Goal: Task Accomplishment & Management: Complete application form

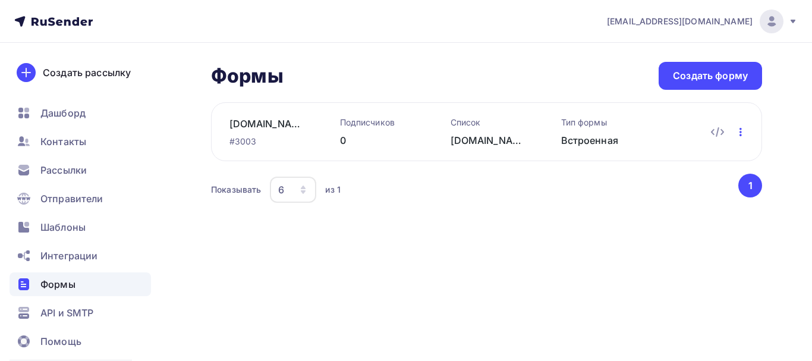
click at [741, 134] on icon "button" at bounding box center [740, 132] width 2 height 8
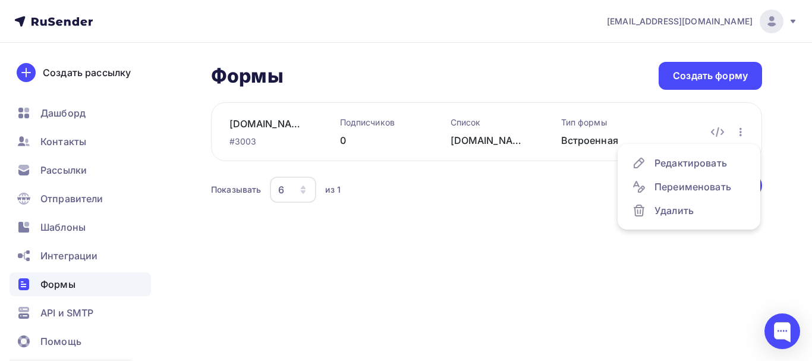
click at [691, 212] on body "[EMAIL_ADDRESS][DOMAIN_NAME] Аккаунт Тарифы Выйти Создать рассылку [GEOGRAPHIC_…" at bounding box center [406, 180] width 812 height 361
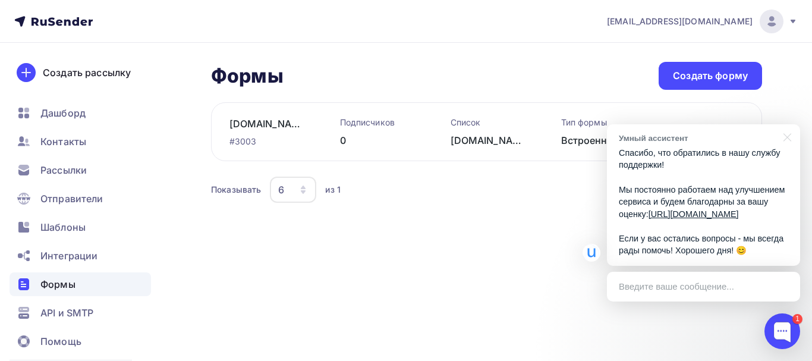
click at [561, 294] on div "[EMAIL_ADDRESS][DOMAIN_NAME] Аккаунт Тарифы Выйти Создать рассылку [GEOGRAPHIC_…" at bounding box center [406, 180] width 812 height 361
click at [567, 208] on div "Формы Формы Создать форму [DOMAIN_NAME] #3003 Подписчиков 0 Список [DOMAIN_NAME…" at bounding box center [406, 148] width 812 height 210
click at [790, 125] on div at bounding box center [785, 136] width 30 height 24
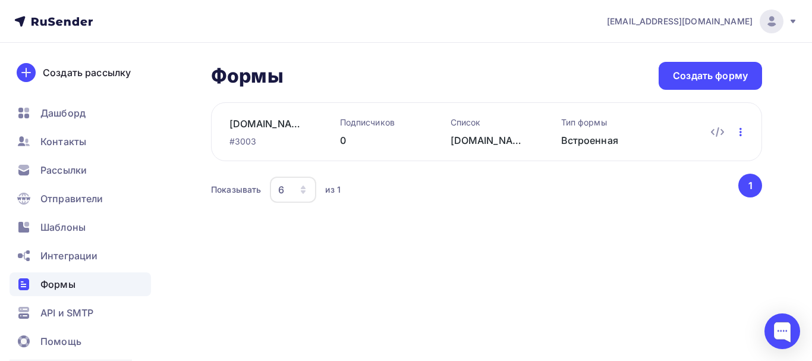
click at [740, 135] on icon "button" at bounding box center [740, 132] width 2 height 8
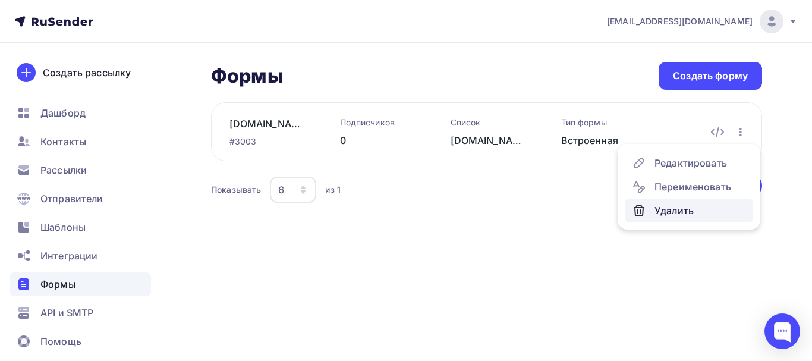
click at [678, 210] on div "Удалить" at bounding box center [689, 210] width 114 height 14
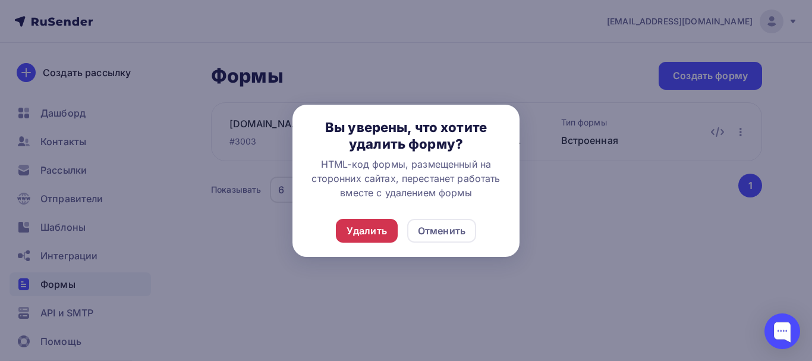
click at [383, 233] on div "Удалить" at bounding box center [366, 230] width 40 height 14
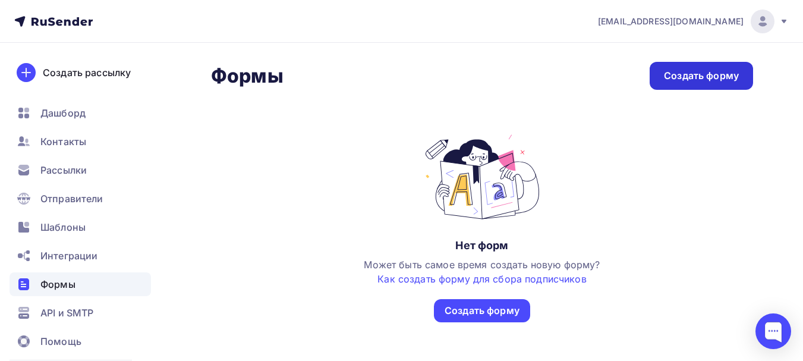
click at [665, 78] on div "Создать форму" at bounding box center [701, 76] width 75 height 14
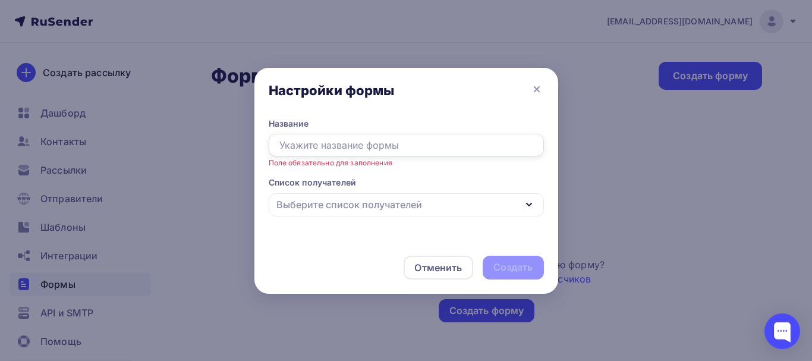
paste input "[DOMAIN_NAME]"
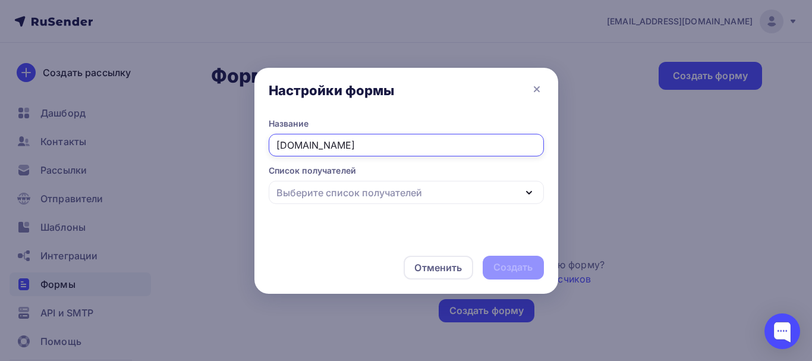
click at [527, 194] on icon "button" at bounding box center [529, 192] width 14 height 14
type input "[DOMAIN_NAME]"
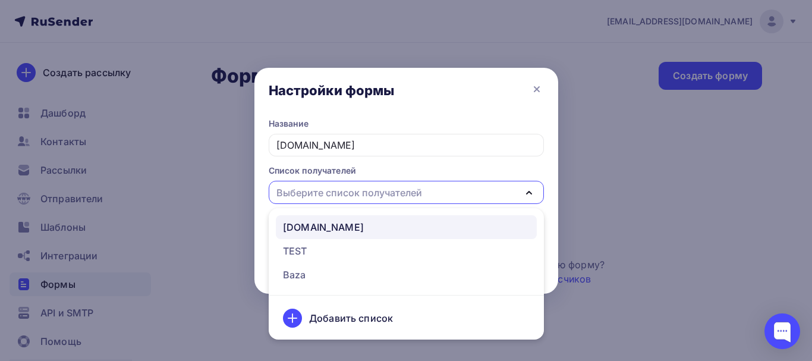
click at [307, 229] on div "[DOMAIN_NAME]" at bounding box center [323, 227] width 81 height 14
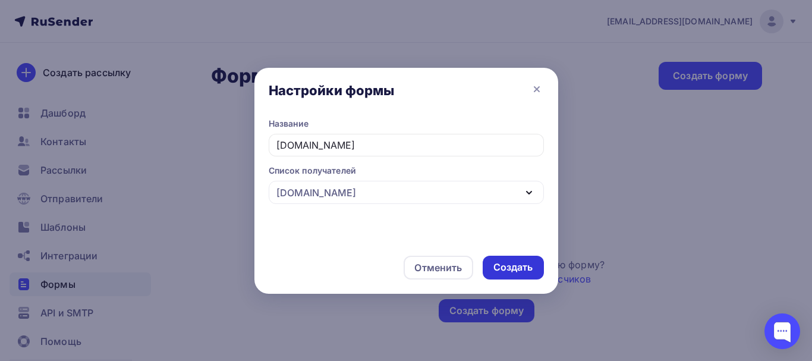
click at [520, 273] on div "Создать" at bounding box center [513, 267] width 40 height 14
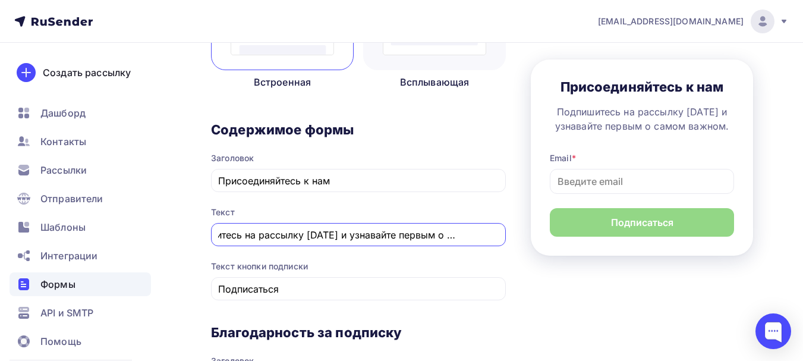
scroll to position [0, 67]
drag, startPoint x: 219, startPoint y: 234, endPoint x: 510, endPoint y: 243, distance: 291.9
click at [510, 243] on div "1 [GEOGRAPHIC_DATA] 2 Поля формы 3 Дизайн Тип формы Выберите способ установки ф…" at bounding box center [482, 301] width 542 height 900
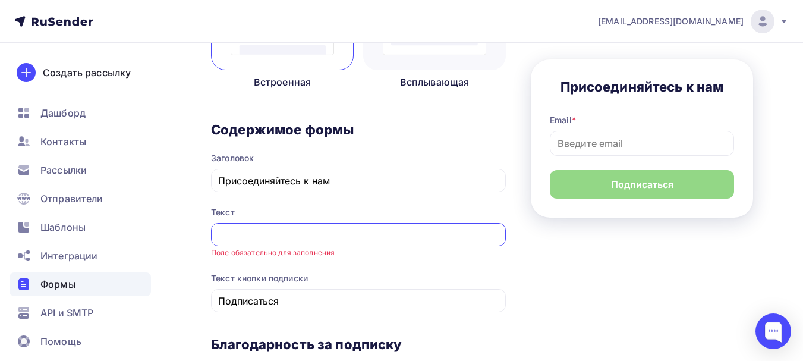
paste input "Подробная инструкция по созданию армии поклонников, которые станут главными дви…"
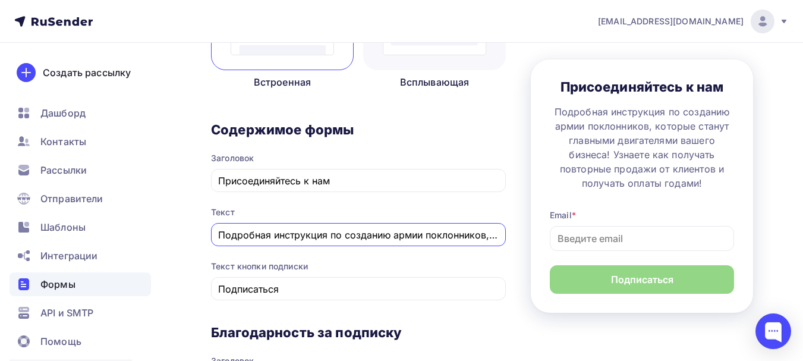
scroll to position [0, 644]
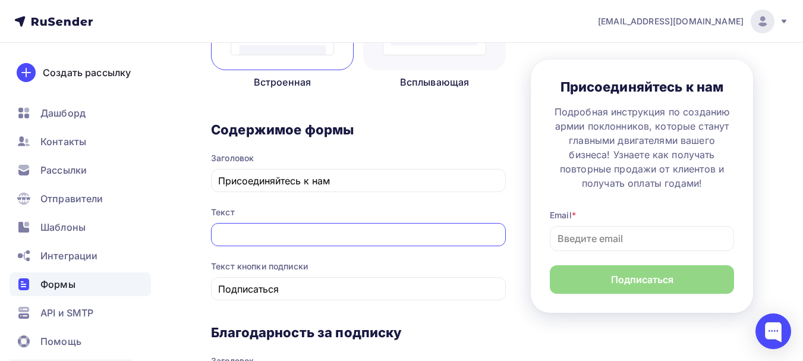
type input "Подробная инструкция по созданию армии поклонников, которые станут главными дви…"
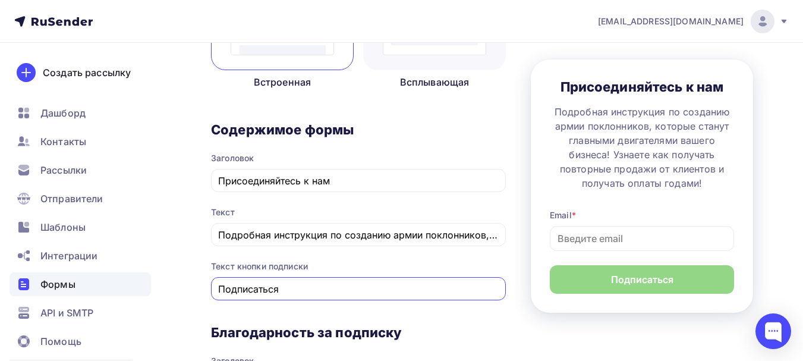
click at [292, 294] on input "Подписаться" at bounding box center [358, 289] width 281 height 14
type input "П"
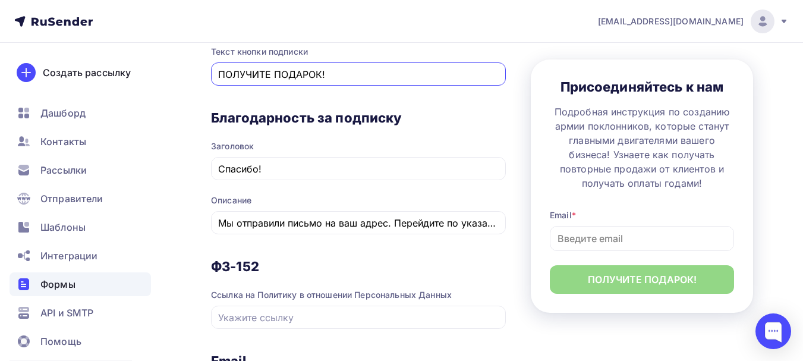
scroll to position [499, 0]
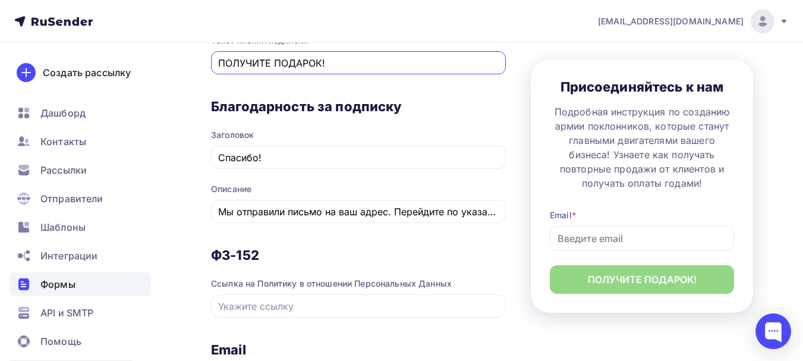
type input "ПОЛУЧИТЕ ПОДАРОК!"
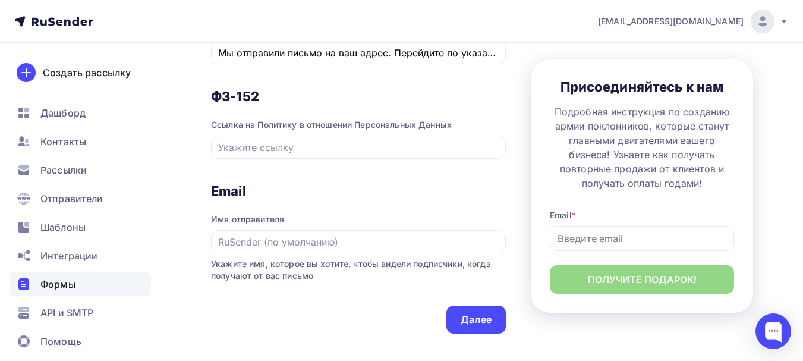
scroll to position [661, 0]
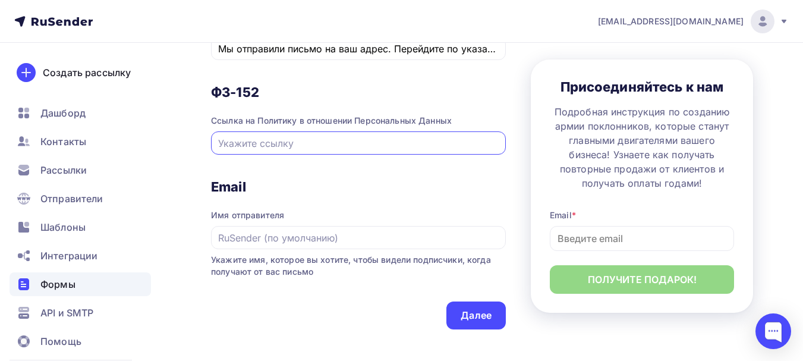
paste input "[URL][DOMAIN_NAME]"
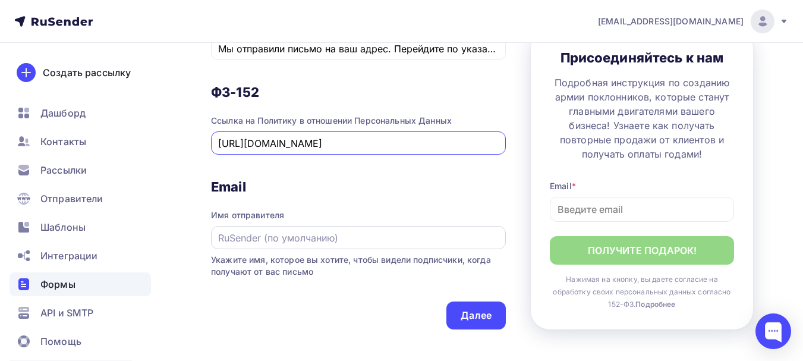
type input "[URL][DOMAIN_NAME]"
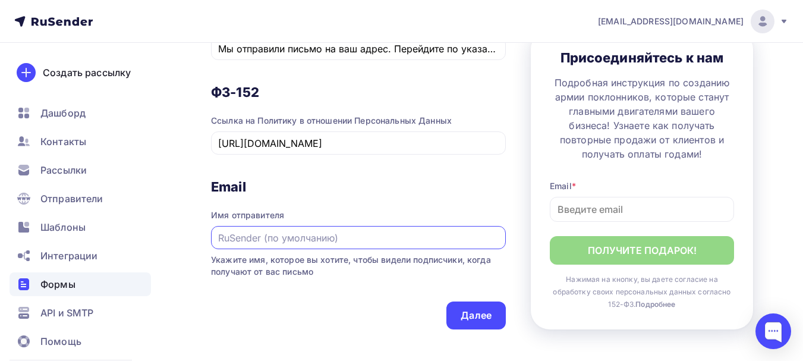
click at [227, 239] on input "text" at bounding box center [358, 238] width 281 height 14
type input "[PERSON_NAME]"
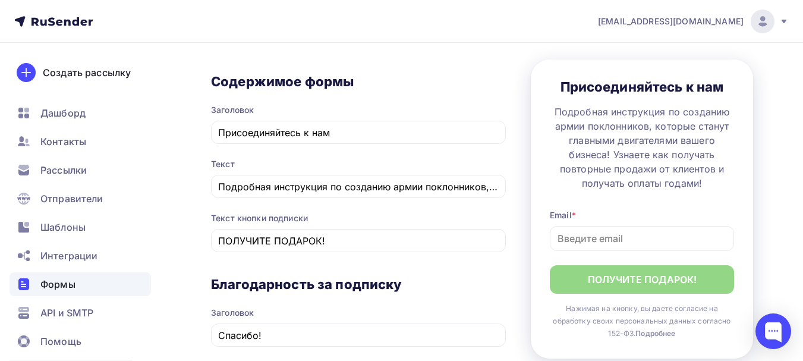
scroll to position [305, 0]
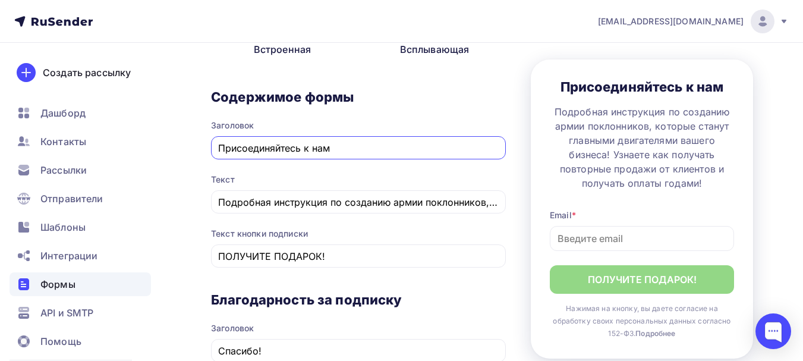
click at [334, 151] on input "Присоединяйтесь к нам" at bounding box center [358, 148] width 281 height 14
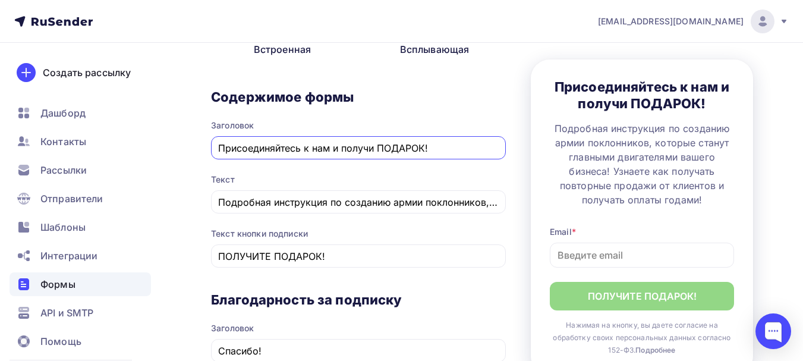
click at [373, 146] on input "Присоединяйтесь к нам и получи ПОДАРОК!" at bounding box center [358, 148] width 281 height 14
type input "Присоединяйтесь к нам и получите ПОДАРОК!"
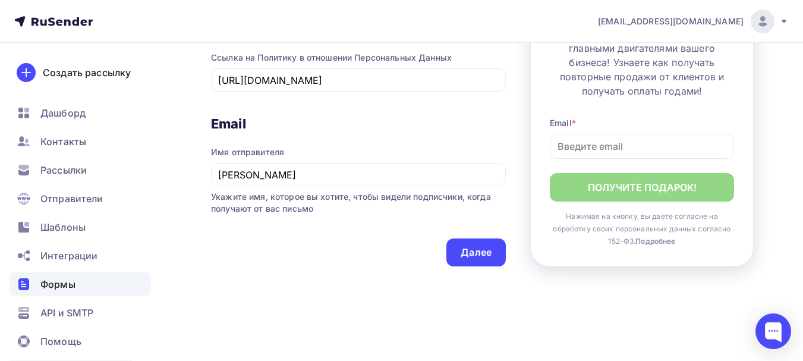
scroll to position [696, 0]
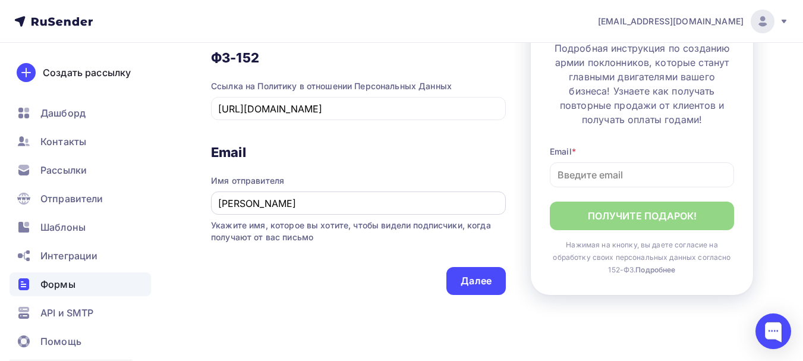
click at [275, 203] on input "[PERSON_NAME]" at bounding box center [358, 203] width 281 height 14
type input "[PERSON_NAME]"
click at [460, 280] on div "Далее" at bounding box center [475, 281] width 31 height 14
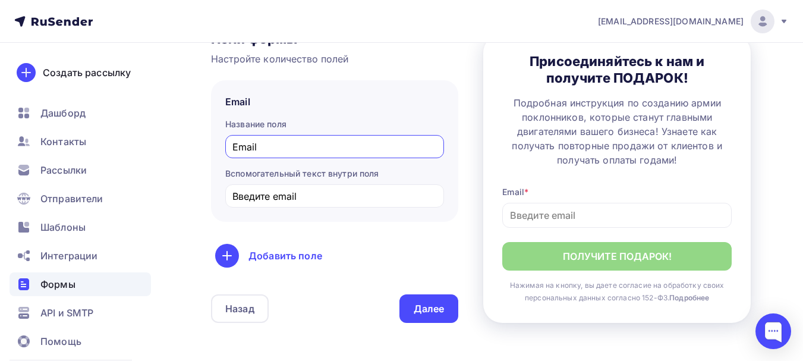
scroll to position [156, 0]
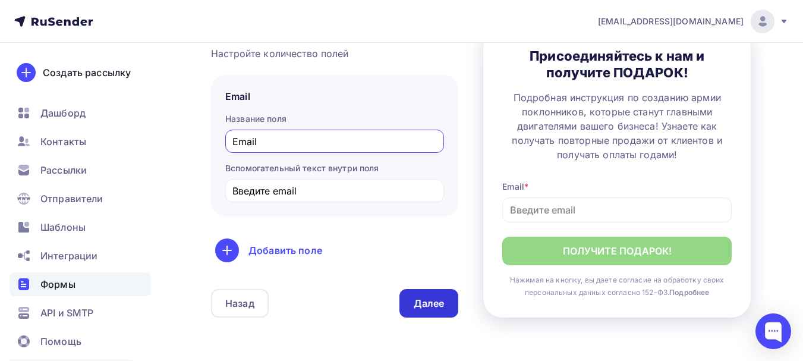
click at [436, 295] on div "Далее" at bounding box center [428, 303] width 59 height 29
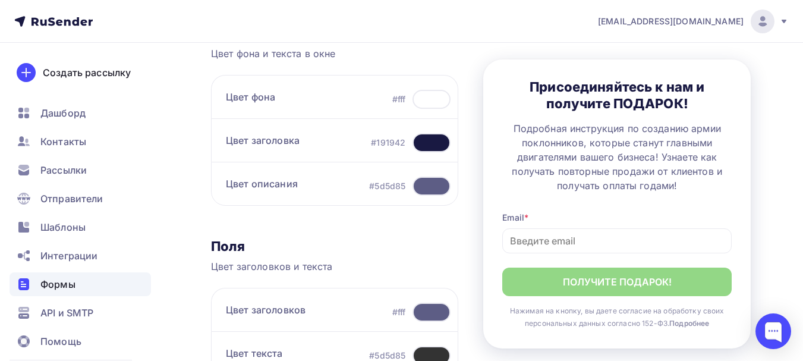
scroll to position [0, 0]
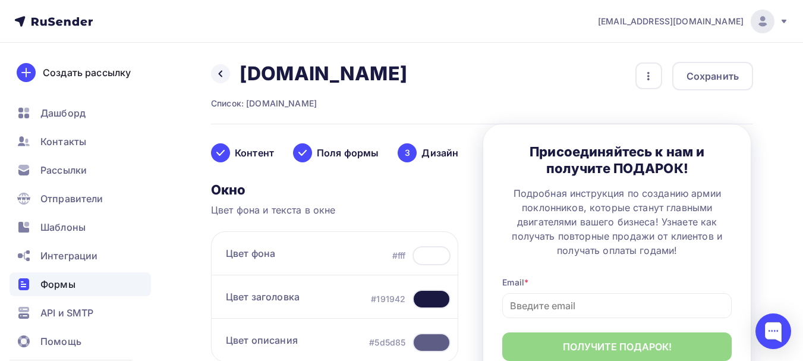
click at [450, 255] on div at bounding box center [431, 255] width 38 height 19
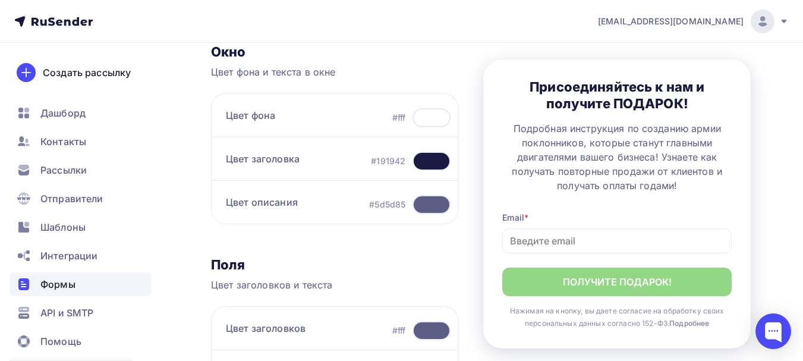
scroll to position [165, 0]
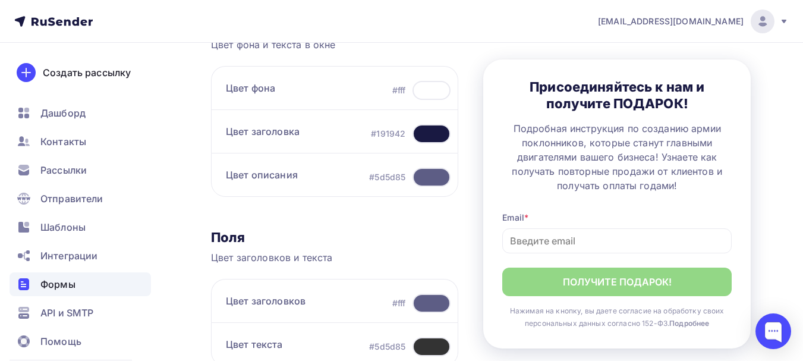
click at [439, 92] on div at bounding box center [431, 90] width 38 height 19
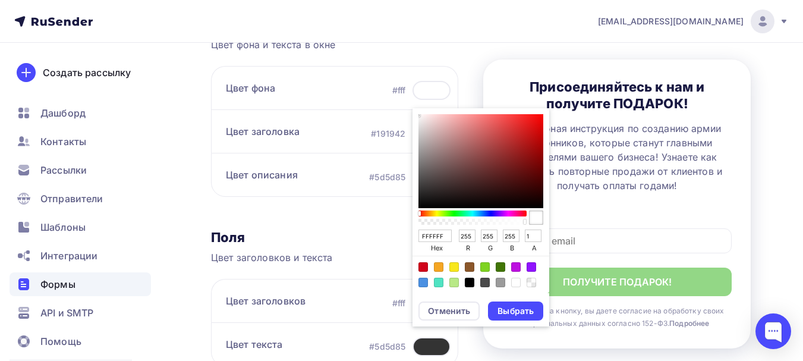
click at [534, 283] on div "Color:rgba(0,0,0,0)" at bounding box center [531, 282] width 10 height 10
type input "00000000"
type input "0"
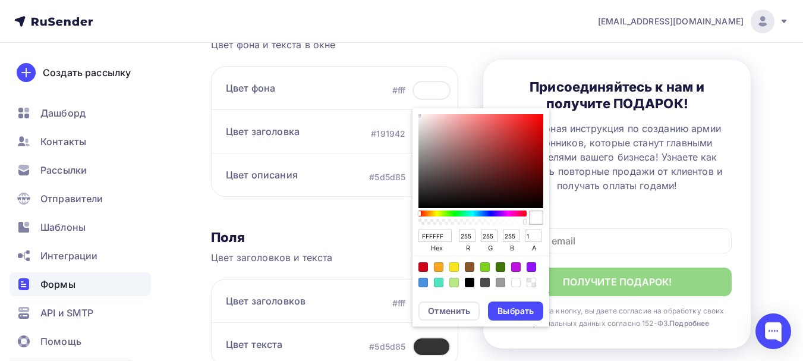
type input "0"
click at [532, 286] on div "Color:rgba(0,0,0,0)" at bounding box center [531, 282] width 10 height 10
click at [522, 312] on div "Выбрать" at bounding box center [515, 311] width 36 height 12
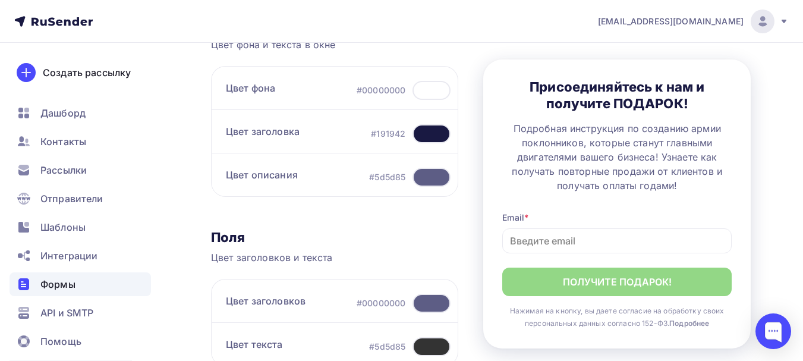
click at [423, 133] on div at bounding box center [431, 133] width 38 height 19
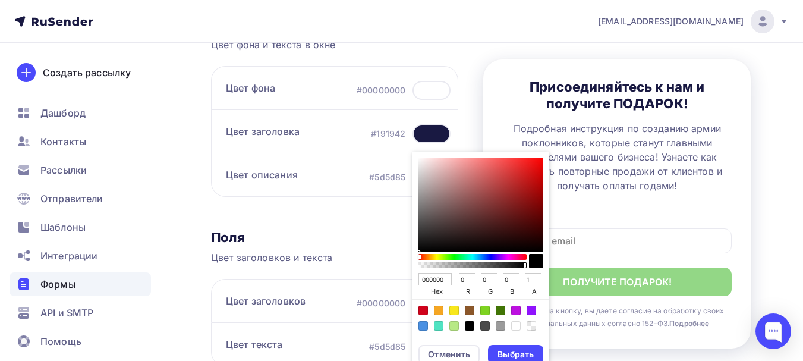
click at [516, 328] on div "Color:#FFFFFF" at bounding box center [516, 326] width 10 height 10
type input "FFFFFF"
type input "255"
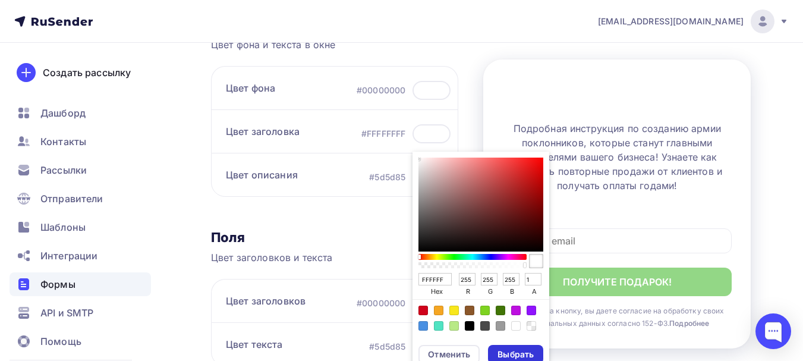
click at [513, 351] on div "Выбрать" at bounding box center [515, 354] width 36 height 12
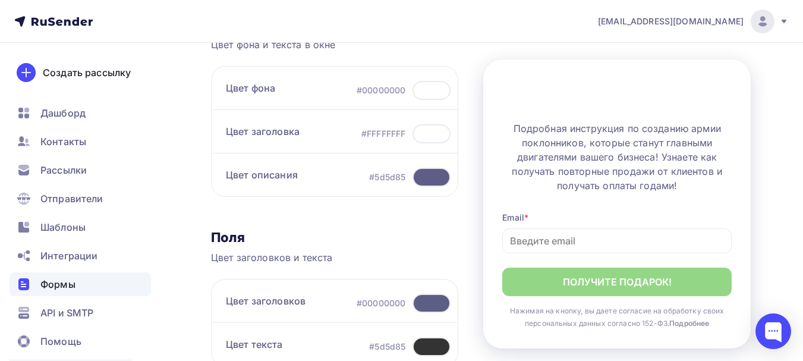
click at [434, 175] on div at bounding box center [431, 177] width 38 height 19
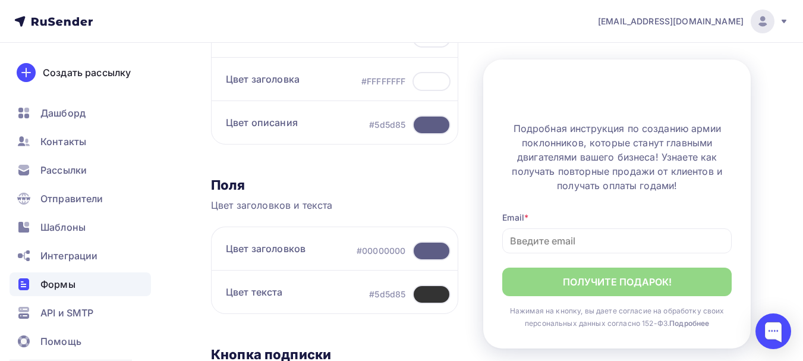
scroll to position [233, 0]
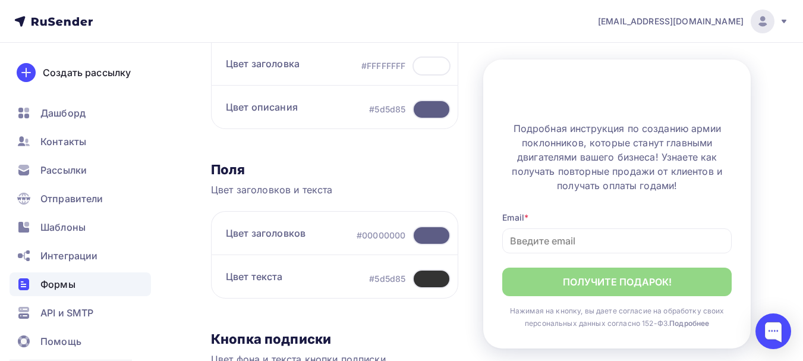
click at [437, 109] on div at bounding box center [431, 109] width 38 height 19
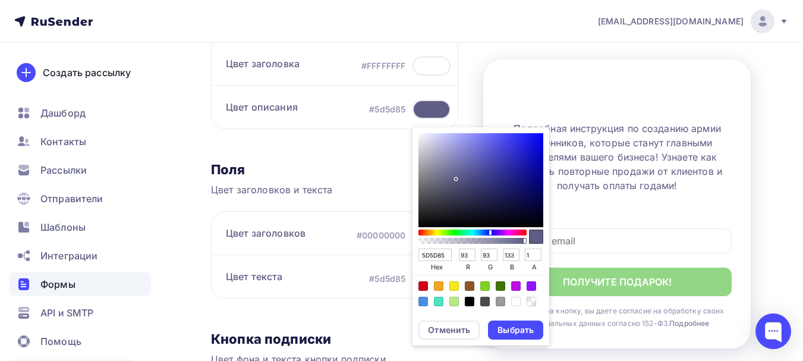
click at [515, 302] on div "Color:#FFFFFF" at bounding box center [516, 301] width 10 height 10
type input "FFFFFF"
type input "255"
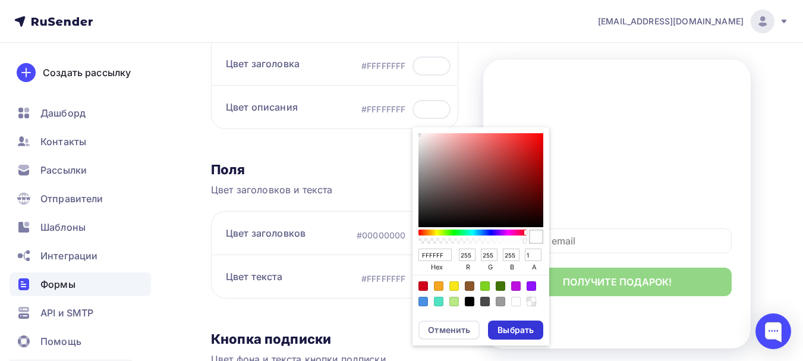
click at [518, 330] on div "Выбрать" at bounding box center [515, 330] width 36 height 12
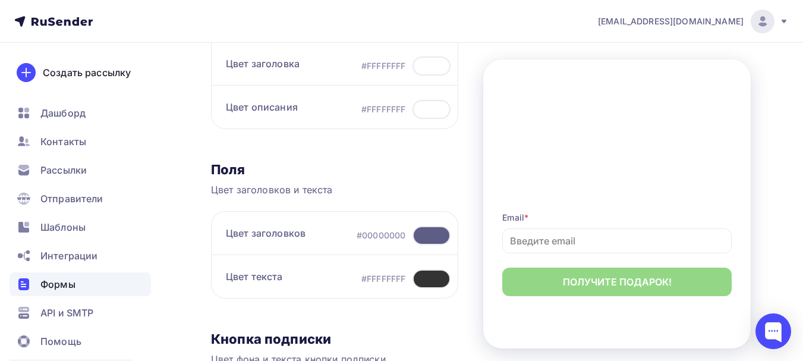
drag, startPoint x: 802, startPoint y: 172, endPoint x: 808, endPoint y: 190, distance: 18.2
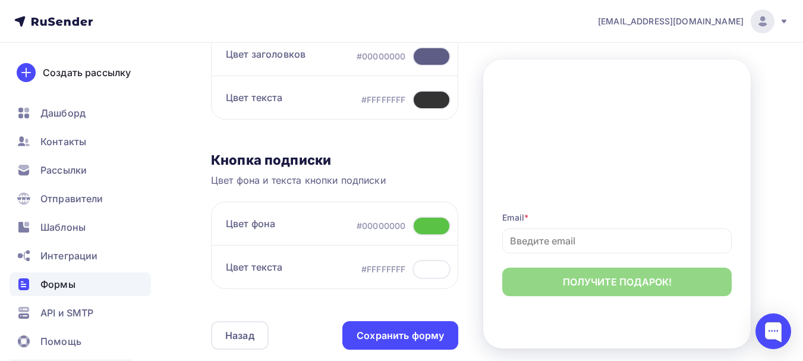
scroll to position [429, 0]
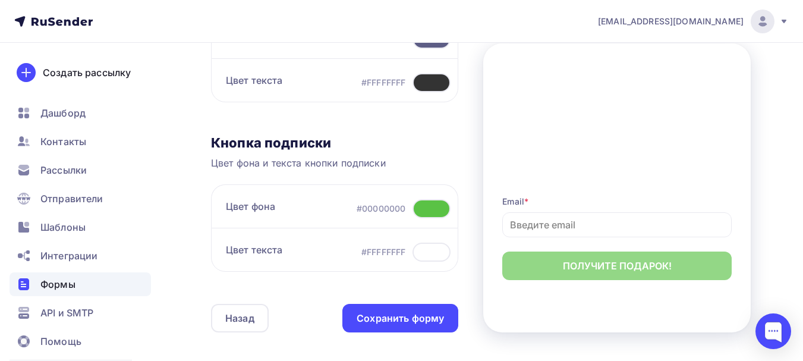
click at [440, 88] on div at bounding box center [431, 82] width 38 height 19
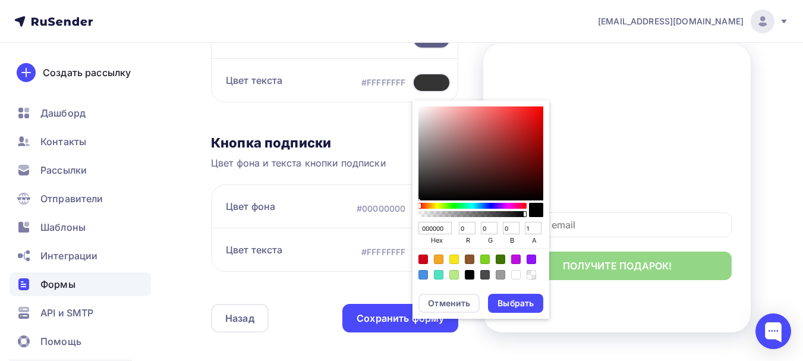
click at [536, 209] on div "Current color is rgba(0,0,0,1)" at bounding box center [536, 210] width 14 height 14
click at [471, 275] on div "Color:#000000" at bounding box center [470, 275] width 10 height 10
click at [501, 278] on div "Color:#9B9B9B" at bounding box center [501, 275] width 10 height 10
type input "9B9B9B"
type input "155"
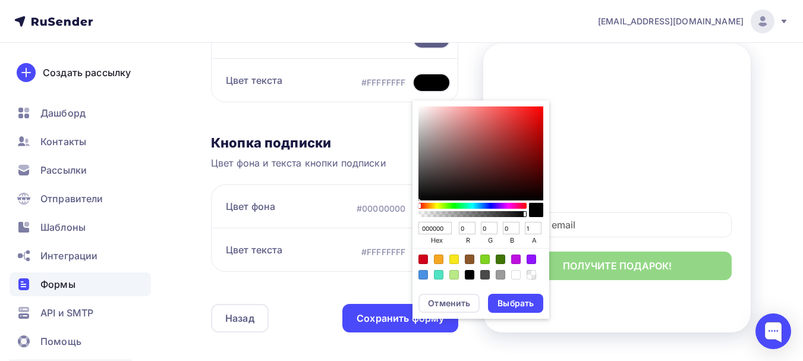
type input "155"
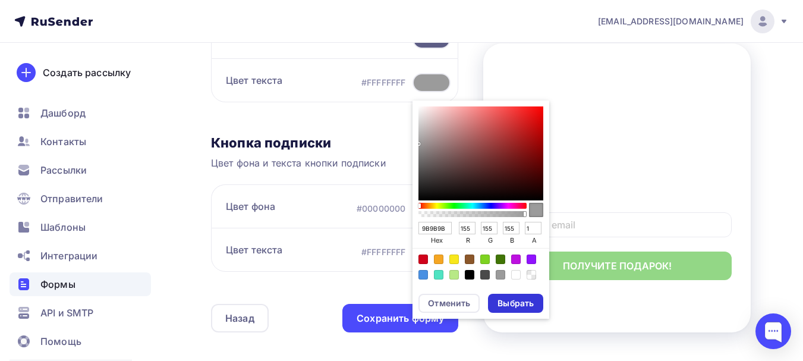
click at [510, 304] on div "Выбрать" at bounding box center [515, 303] width 36 height 12
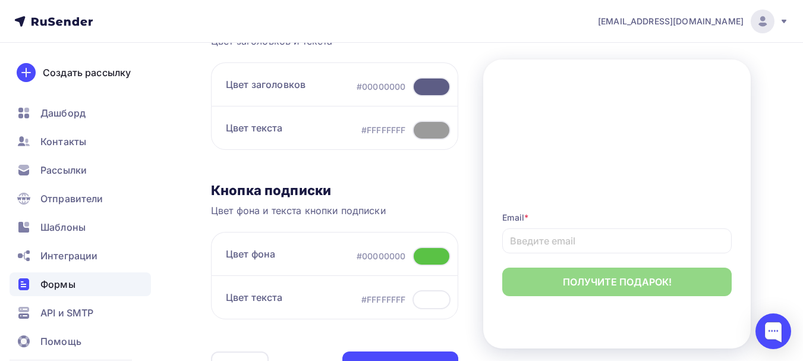
scroll to position [378, 0]
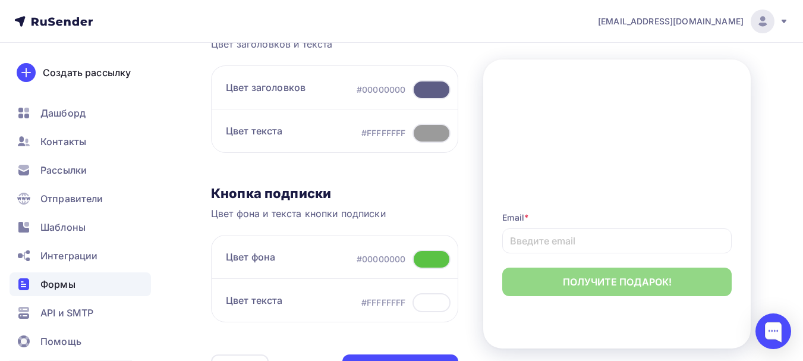
click at [441, 92] on div at bounding box center [431, 89] width 38 height 19
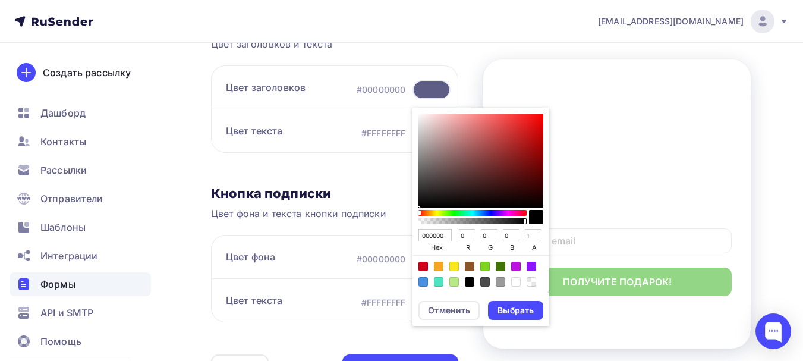
click at [516, 285] on div "Color:#FFFFFF" at bounding box center [516, 282] width 10 height 10
type input "FFFFFF"
type input "255"
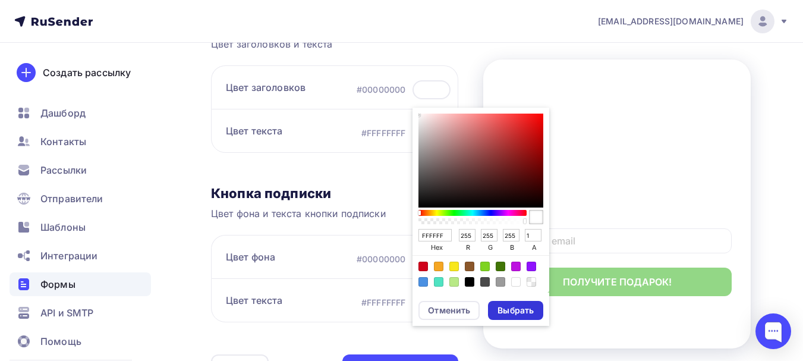
click at [515, 309] on div "Выбрать" at bounding box center [515, 310] width 36 height 12
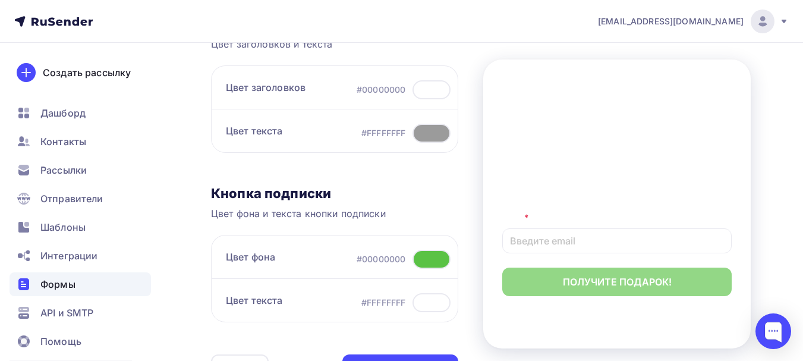
click at [419, 134] on div at bounding box center [431, 133] width 38 height 19
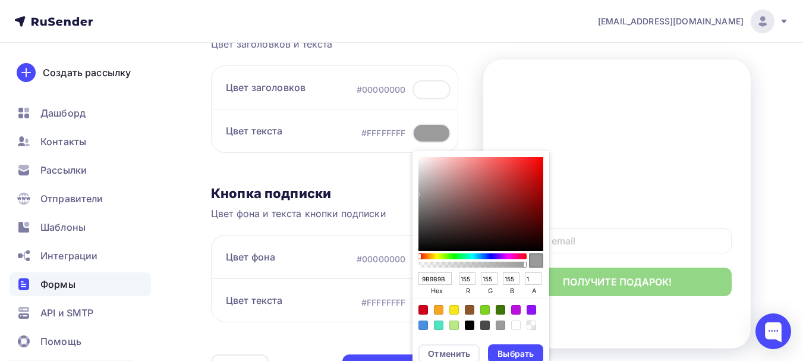
click at [485, 323] on div "Color:#4A4A4A" at bounding box center [485, 325] width 10 height 10
type input "4A4A4A"
type input "74"
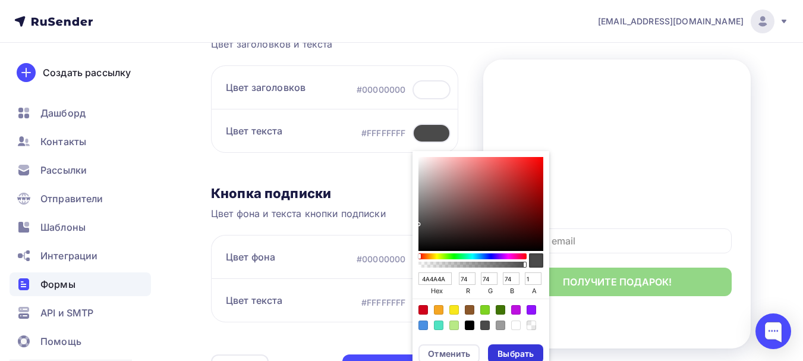
click at [495, 352] on div "Выбрать" at bounding box center [515, 353] width 55 height 19
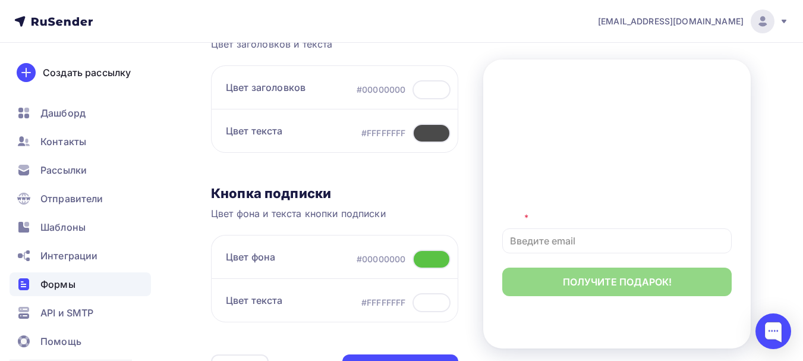
click at [431, 138] on div at bounding box center [431, 133] width 38 height 19
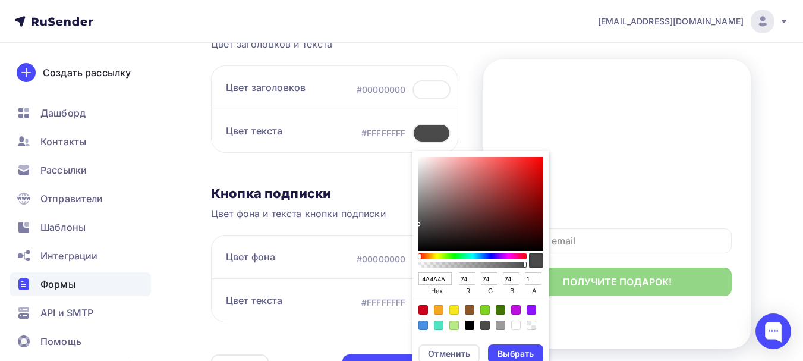
click at [469, 326] on div "Color:#000000" at bounding box center [470, 325] width 10 height 10
type input "000000"
type input "0"
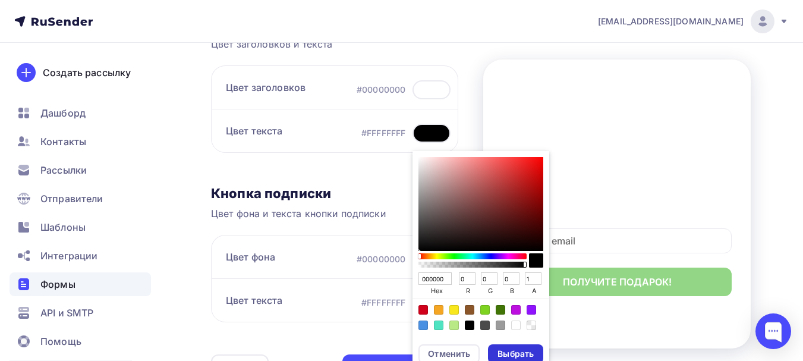
click at [507, 357] on div "Выбрать" at bounding box center [515, 354] width 36 height 12
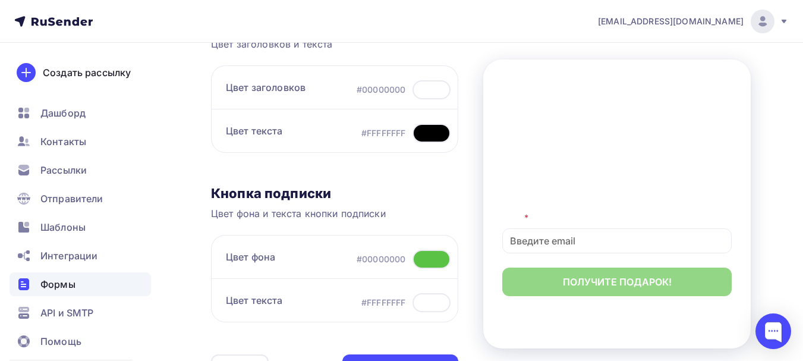
click at [428, 260] on div at bounding box center [431, 259] width 38 height 19
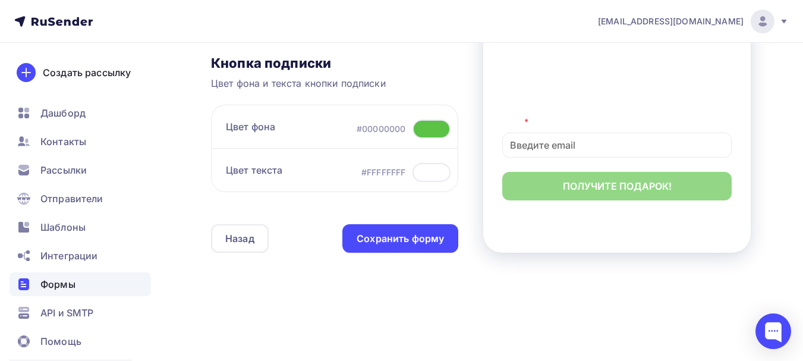
scroll to position [515, 0]
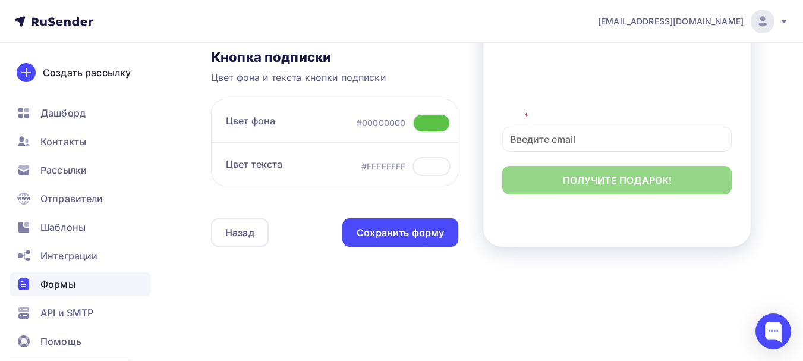
click at [425, 121] on div at bounding box center [431, 122] width 38 height 19
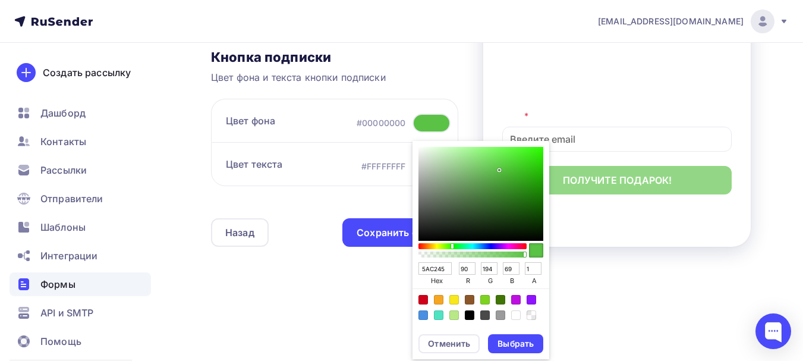
click at [437, 302] on div "Color:#F5A623" at bounding box center [439, 300] width 10 height 10
type input "F5A623"
type input "245"
type input "166"
type input "35"
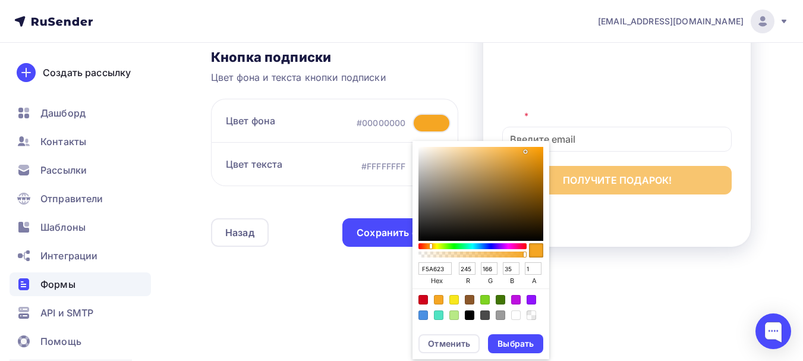
click at [516, 317] on div "Color:#FFFFFF" at bounding box center [516, 315] width 10 height 10
type input "FFFFFF"
type input "255"
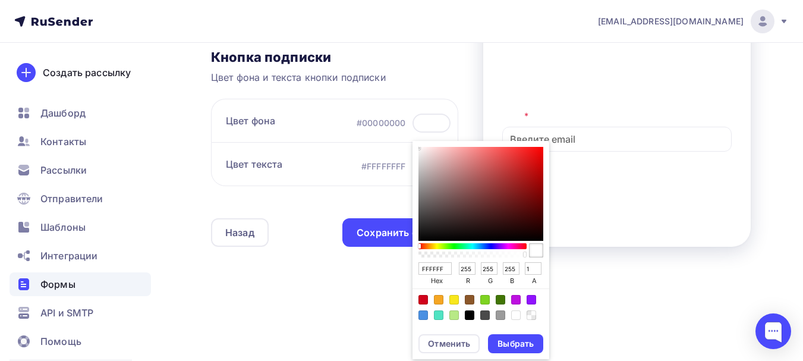
click at [471, 301] on div "Color:#8B572A" at bounding box center [470, 300] width 10 height 10
type input "8B572A"
type input "139"
type input "87"
type input "42"
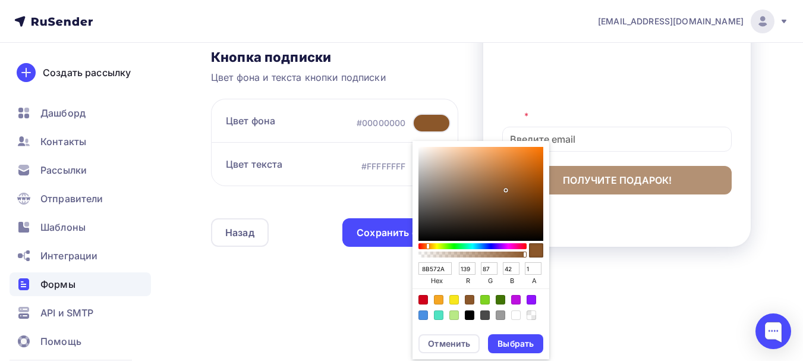
click at [424, 316] on div "Color:#4A90E2" at bounding box center [423, 315] width 10 height 10
type input "4A90E2"
type input "74"
type input "144"
type input "226"
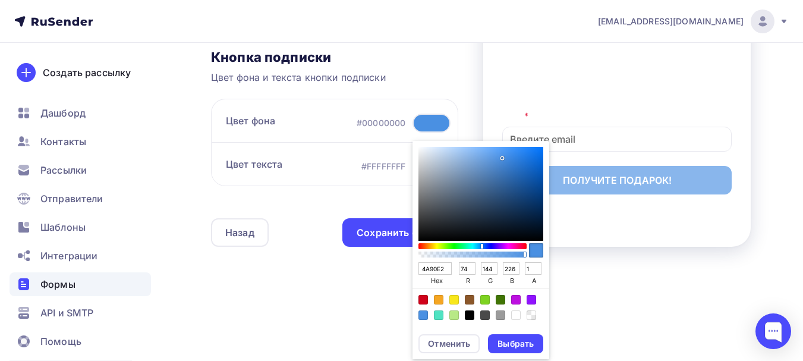
type input "4A7DE2"
type input "125"
click at [484, 245] on div "Sketch color picker" at bounding box center [483, 245] width 2 height 5
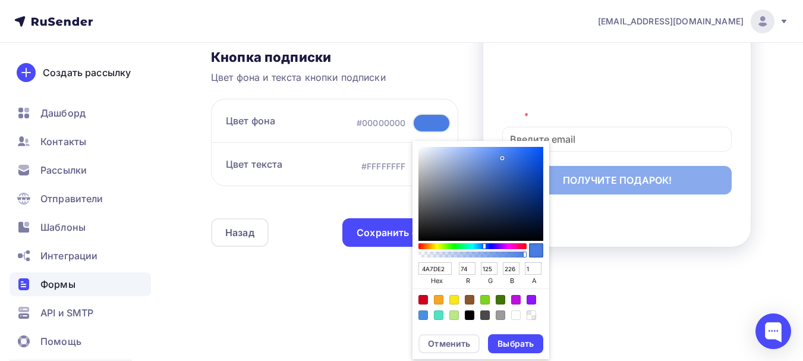
type input "4E80E4"
type input "78"
type input "128"
type input "228"
type input "4D7FE4"
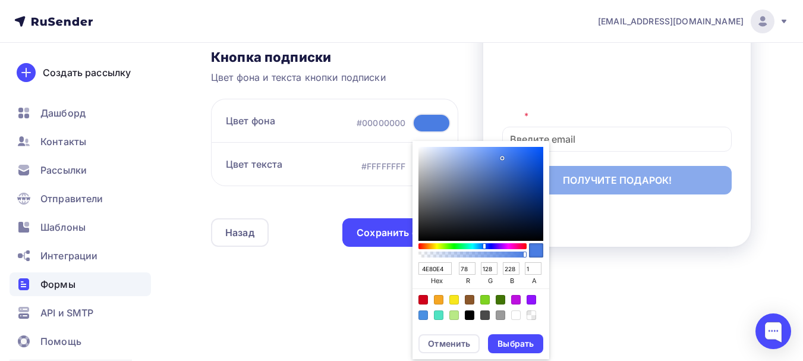
type input "77"
type input "127"
type input "4C7EE4"
type input "76"
type input "126"
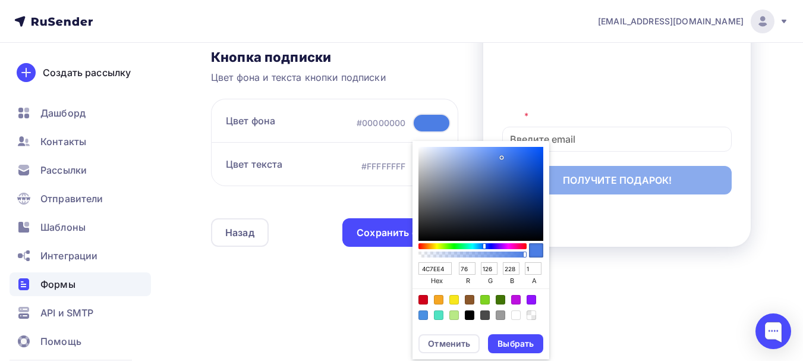
type input "3B71E4"
type input "59"
type input "113"
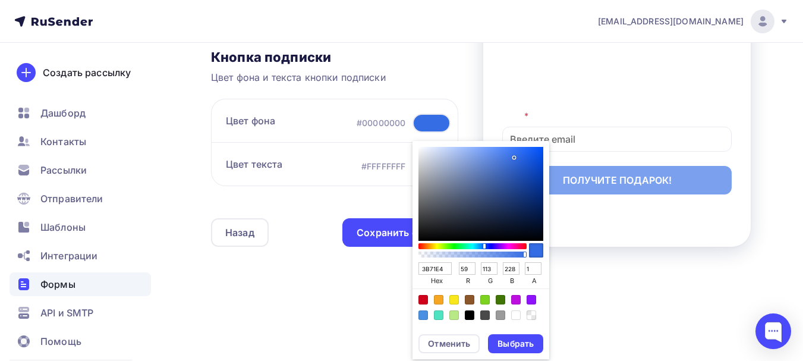
type input "356DE4"
type input "53"
type input "109"
type input "2965E4"
type input "41"
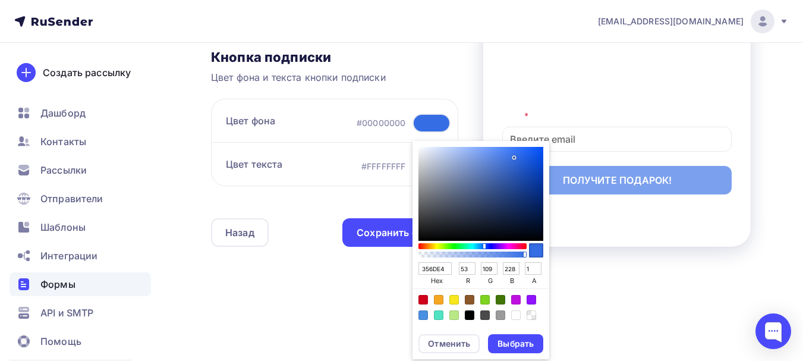
type input "101"
type input "2663E4"
type input "38"
type input "99"
type input "2462E4"
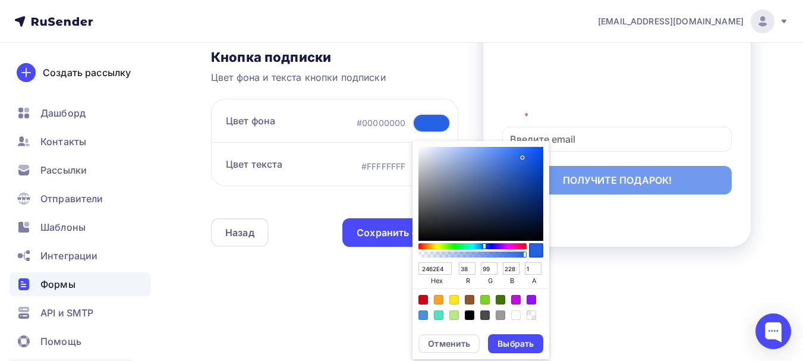
type input "36"
type input "98"
type input "2361E4"
type input "35"
type input "97"
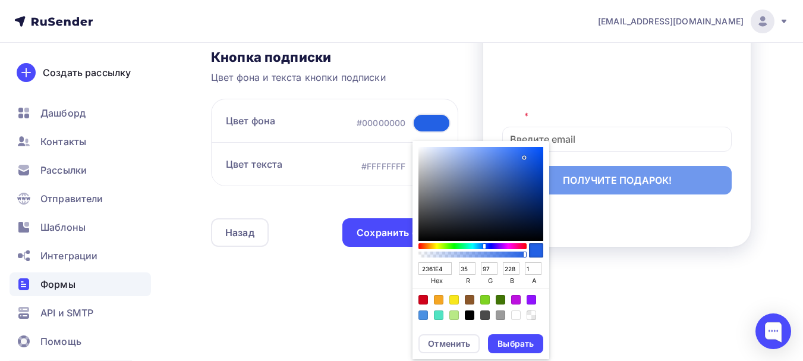
type input "2260E4"
type input "34"
type input "96"
type input "1E5FE8"
type input "30"
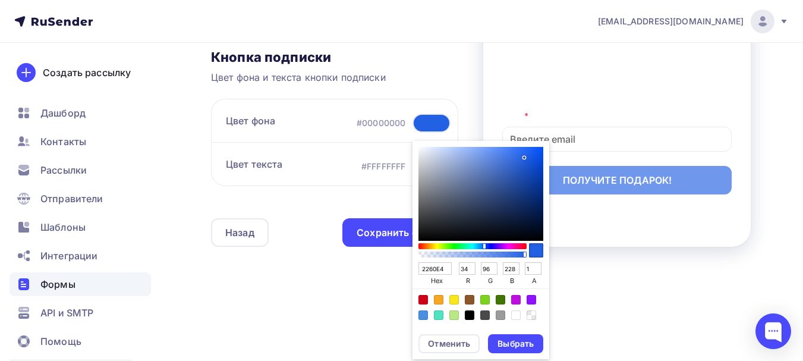
type input "95"
type input "232"
type input "175BED"
type input "23"
type input "91"
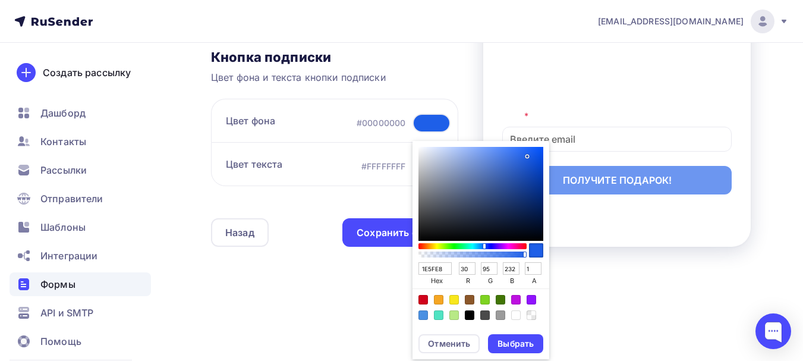
type input "237"
type input "155AEF"
type input "21"
type input "90"
type input "239"
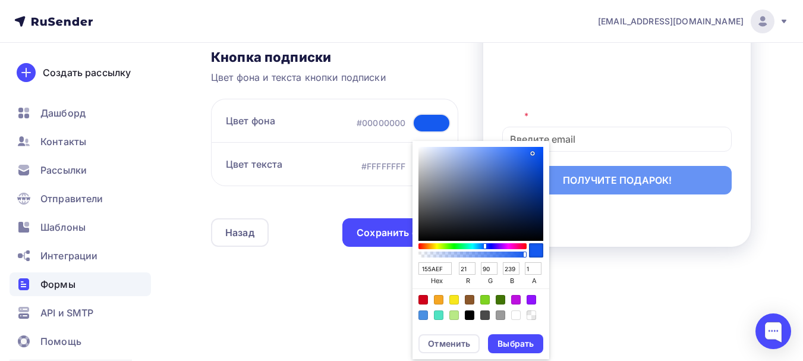
type input "1058F2"
type input "16"
type input "88"
type input "242"
drag, startPoint x: 501, startPoint y: 157, endPoint x: 535, endPoint y: 152, distance: 34.3
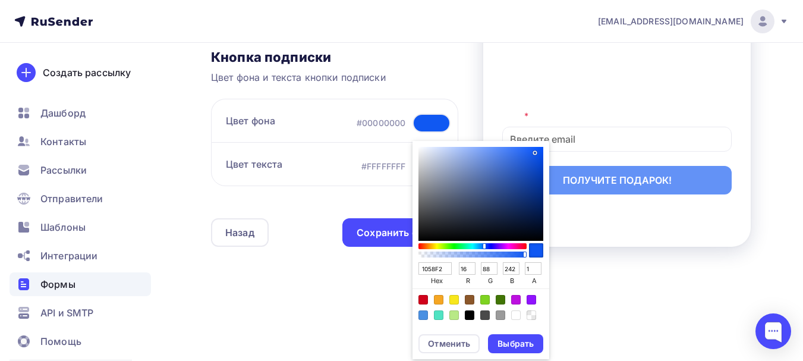
click at [535, 152] on div "Sketch color picker" at bounding box center [480, 194] width 125 height 94
click at [516, 345] on div "Выбрать" at bounding box center [515, 343] width 36 height 12
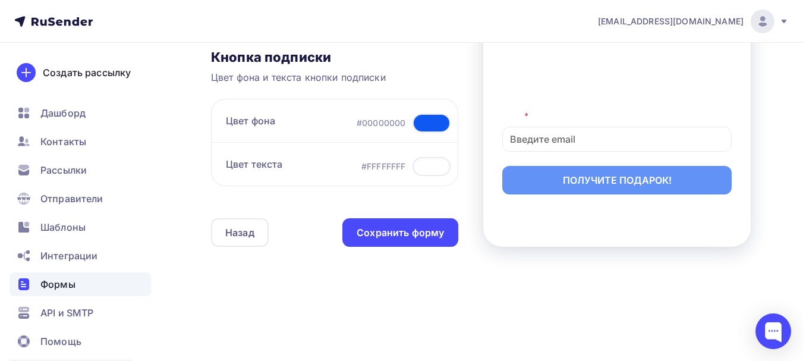
click at [424, 162] on div at bounding box center [431, 166] width 38 height 19
click at [436, 166] on div at bounding box center [431, 166] width 38 height 19
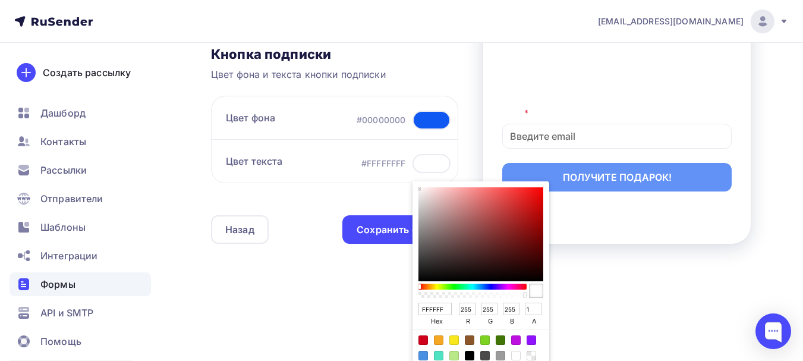
click at [518, 354] on div "Color:#FFFFFF" at bounding box center [516, 356] width 10 height 10
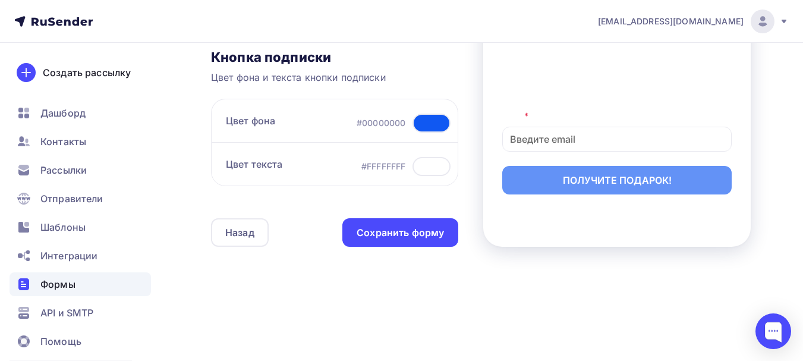
scroll to position [515, 0]
click at [437, 170] on div at bounding box center [431, 166] width 38 height 19
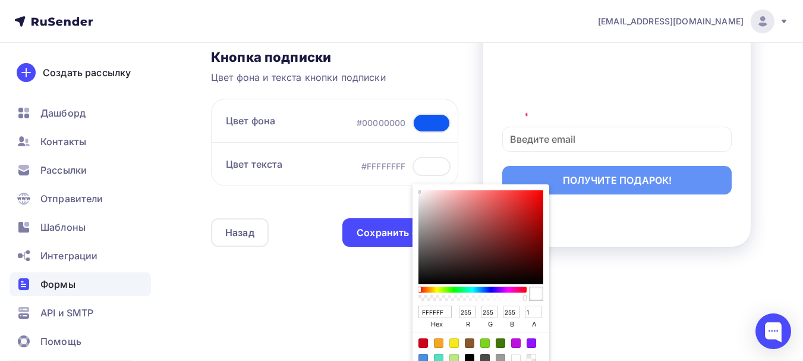
scroll to position [518, 0]
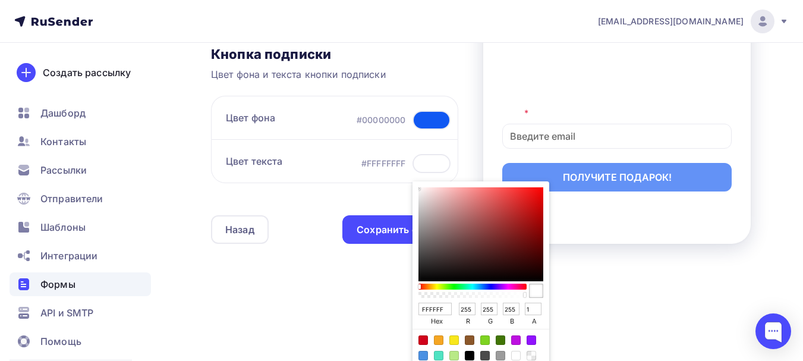
click at [513, 355] on div "Color:#FFFFFF" at bounding box center [516, 356] width 10 height 10
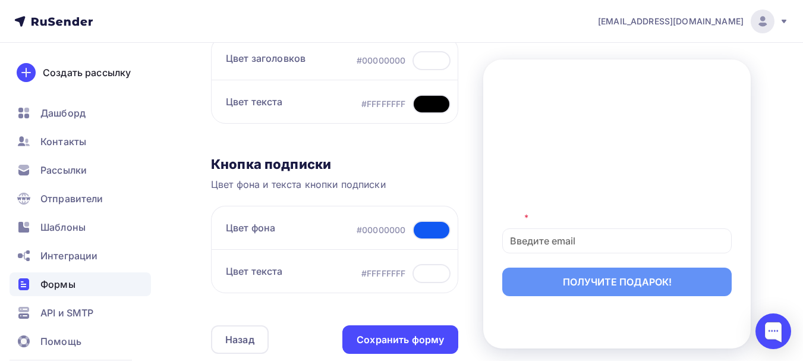
scroll to position [406, 0]
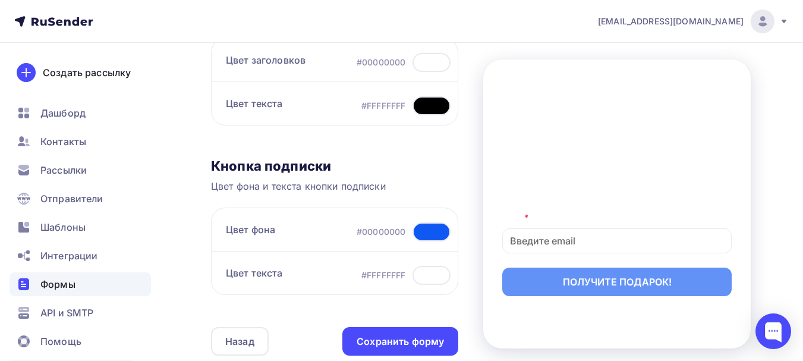
click at [433, 109] on div at bounding box center [431, 105] width 38 height 19
click at [425, 273] on div at bounding box center [431, 275] width 38 height 19
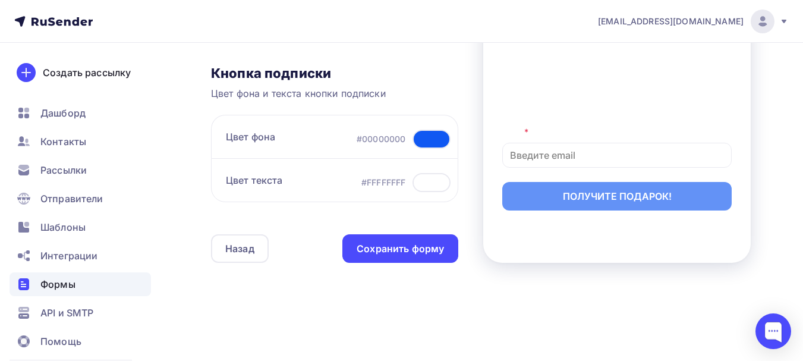
scroll to position [515, 0]
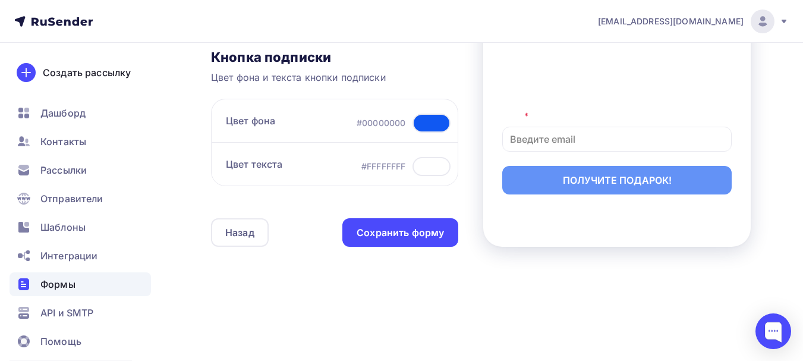
click at [417, 169] on div at bounding box center [431, 166] width 38 height 19
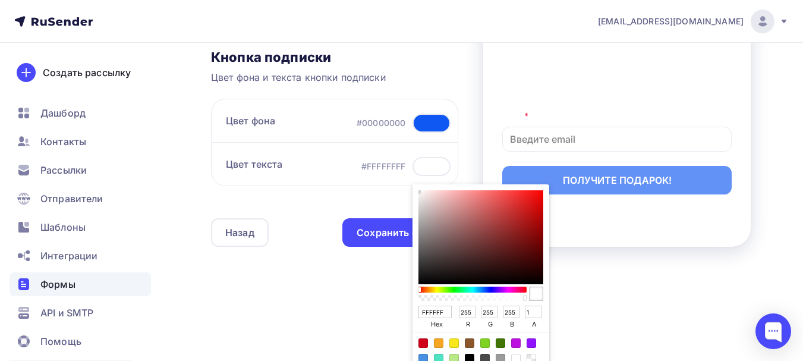
click at [517, 355] on div "Color:#FFFFFF" at bounding box center [516, 359] width 10 height 10
click at [535, 296] on div "Current color is rgba(255,255,255,1)" at bounding box center [536, 293] width 14 height 14
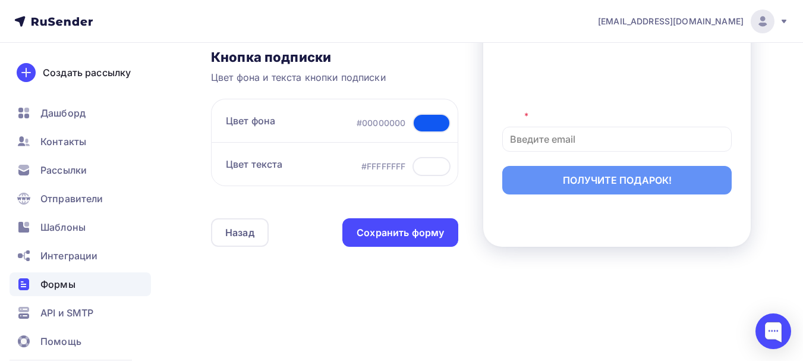
drag, startPoint x: 807, startPoint y: 353, endPoint x: 518, endPoint y: 304, distance: 293.5
drag, startPoint x: 462, startPoint y: 99, endPoint x: 459, endPoint y: 85, distance: 14.0
click at [503, 76] on div "Подробная инструкция по созданию армии поклонников, которые станут главными дви…" at bounding box center [616, 55] width 229 height 71
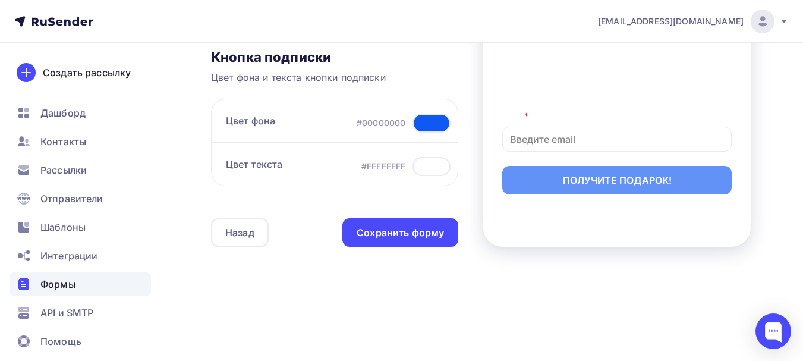
click at [488, 242] on div "Присоединяйтесь к нам и получите ПОДАРОК! Подробная инструкция по созданию арми…" at bounding box center [616, 102] width 267 height 289
click at [430, 170] on div at bounding box center [431, 166] width 38 height 19
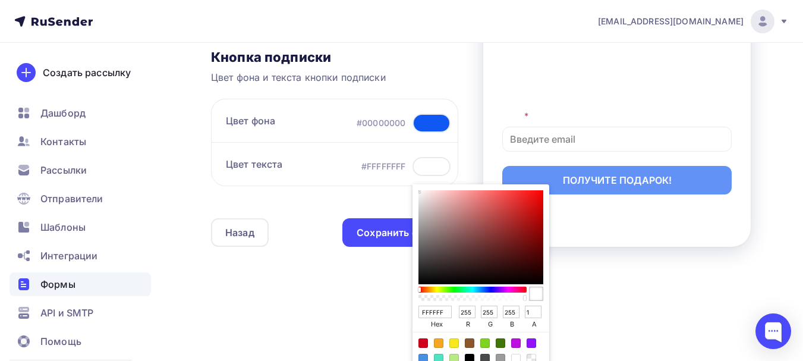
scroll to position [538, 0]
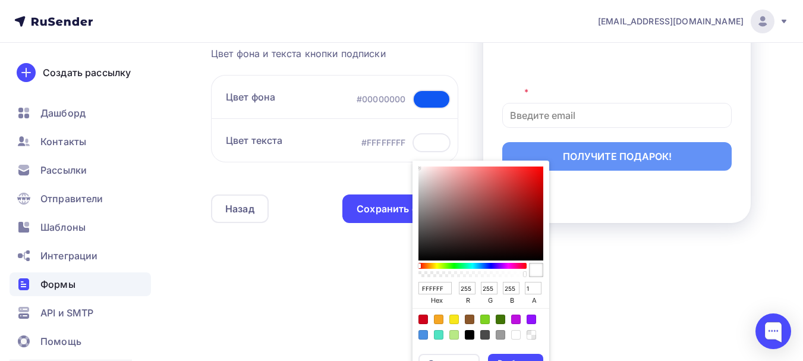
click at [515, 333] on div "Color:#FFFFFF" at bounding box center [516, 335] width 10 height 10
click at [513, 354] on div "Выбрать" at bounding box center [515, 363] width 55 height 19
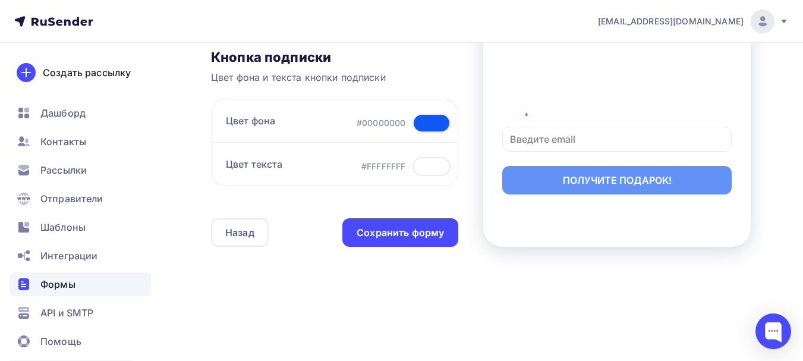
scroll to position [515, 0]
click at [424, 237] on div "Сохранить форму" at bounding box center [400, 233] width 87 height 14
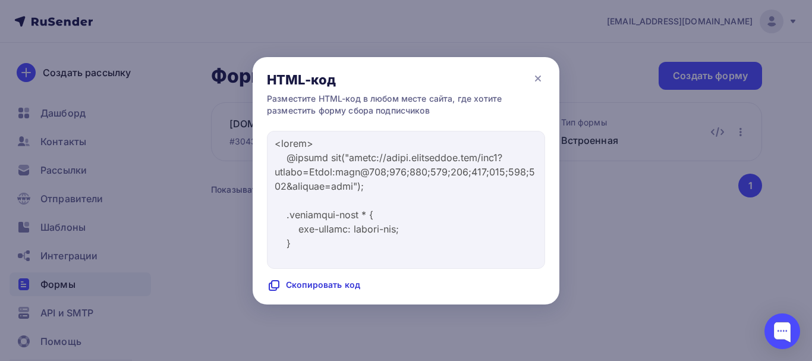
click at [326, 283] on div "Скопировать код" at bounding box center [313, 285] width 93 height 14
click at [537, 75] on icon at bounding box center [538, 78] width 14 height 14
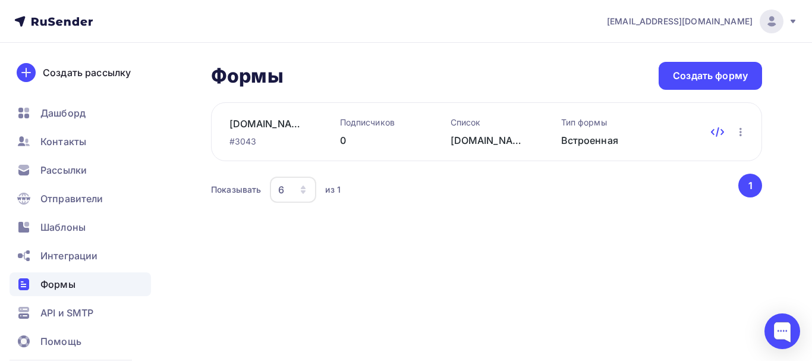
click at [711, 133] on icon at bounding box center [712, 133] width 2 height 2
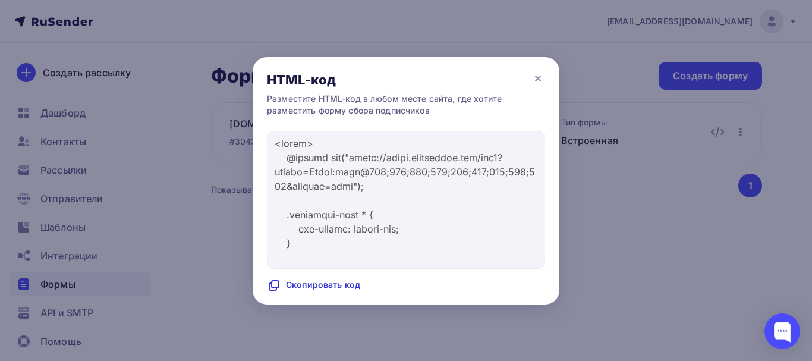
click at [342, 287] on div "Скопировать код" at bounding box center [313, 285] width 93 height 14
click at [538, 79] on icon at bounding box center [537, 78] width 5 height 5
